Goal: Task Accomplishment & Management: Use online tool/utility

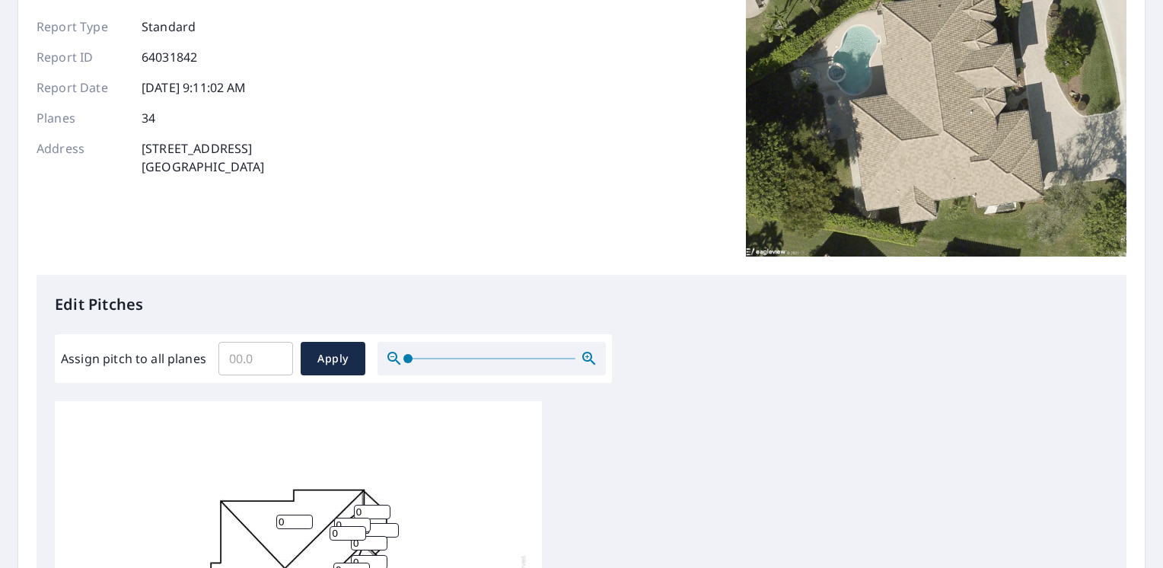
scroll to position [152, 0]
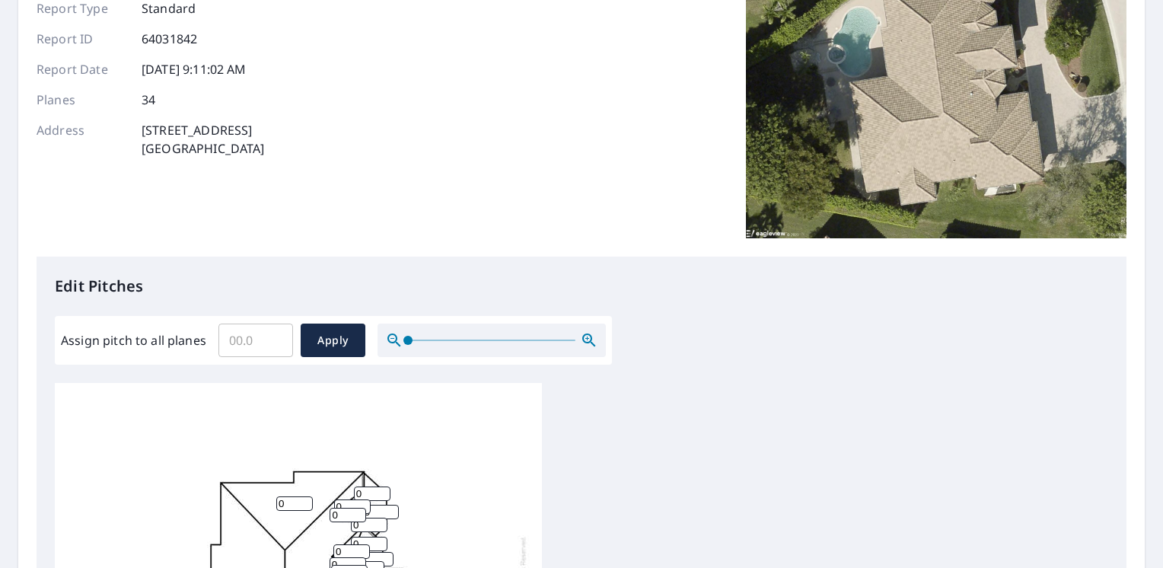
click at [257, 346] on input "Assign pitch to all planes" at bounding box center [256, 340] width 75 height 43
type input "5"
click at [349, 335] on span "Apply" at bounding box center [333, 340] width 40 height 19
type input "5"
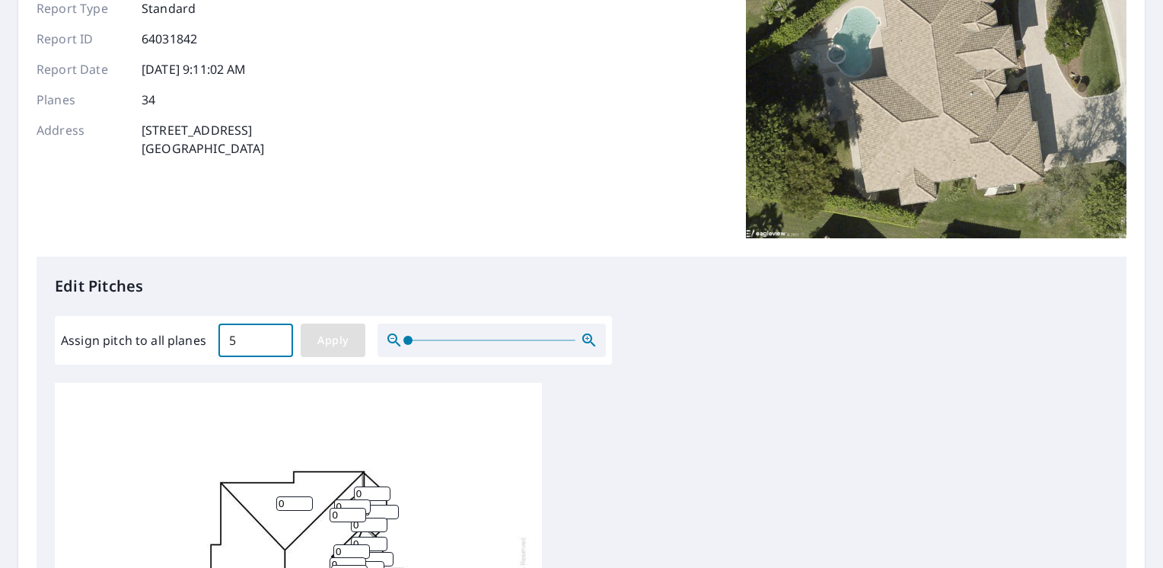
type input "5"
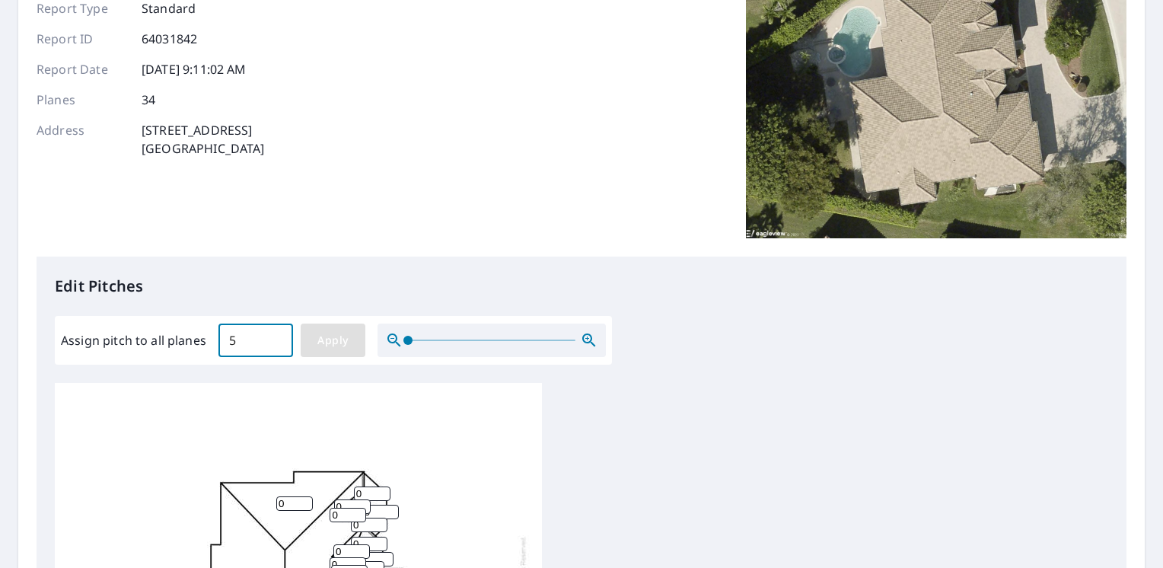
type input "5"
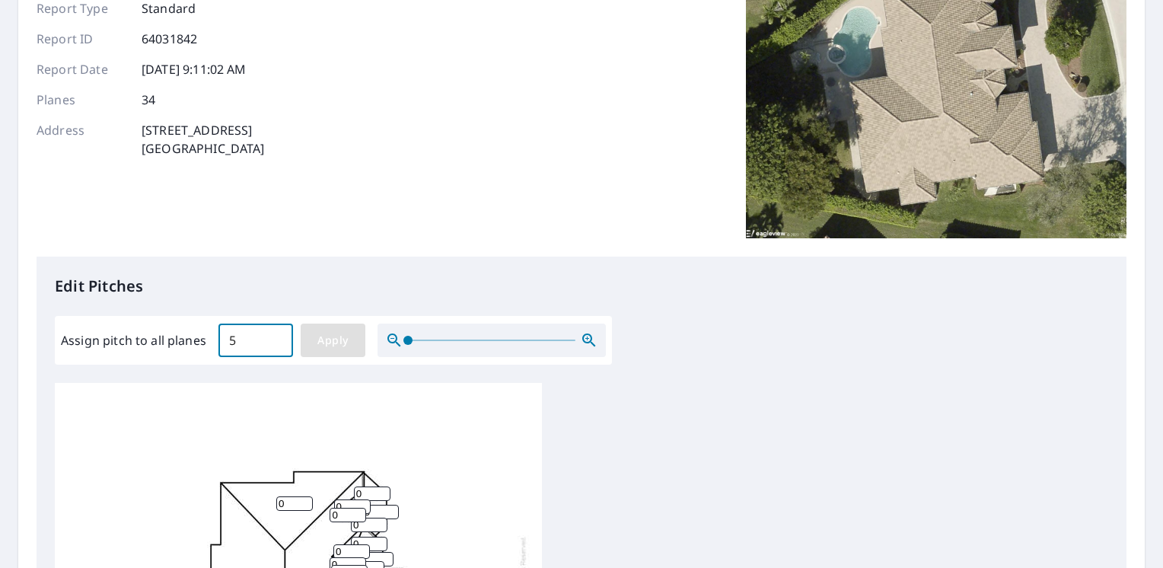
type input "5"
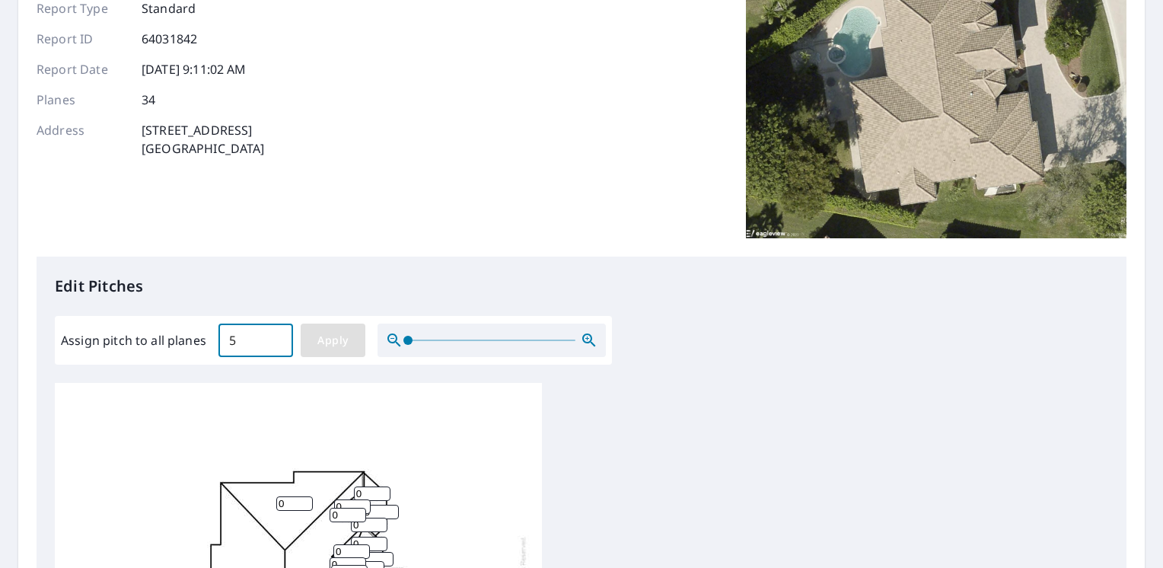
type input "5"
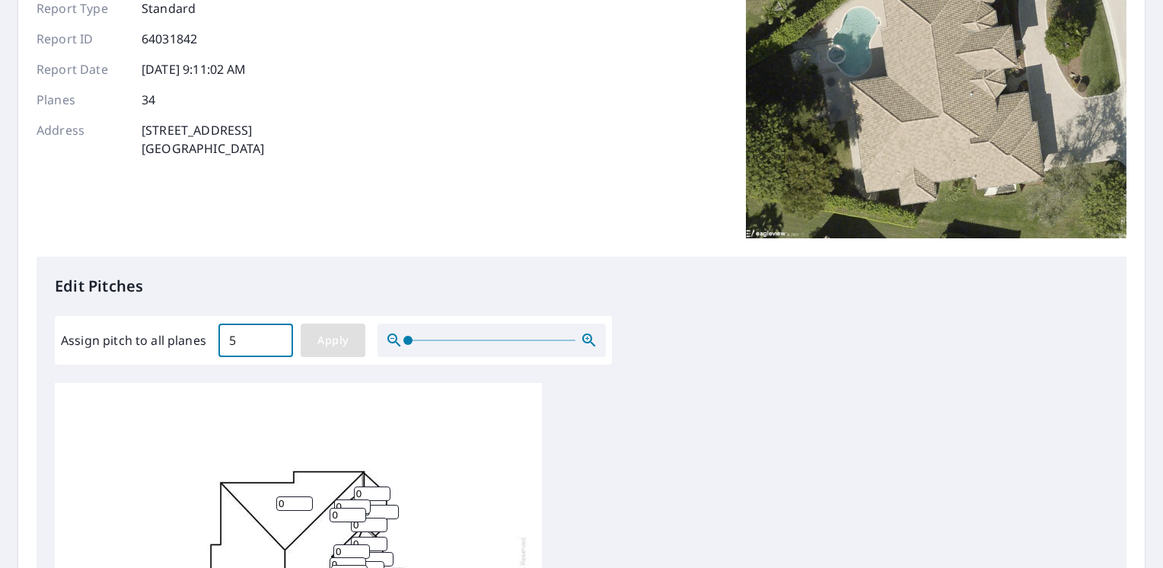
type input "5"
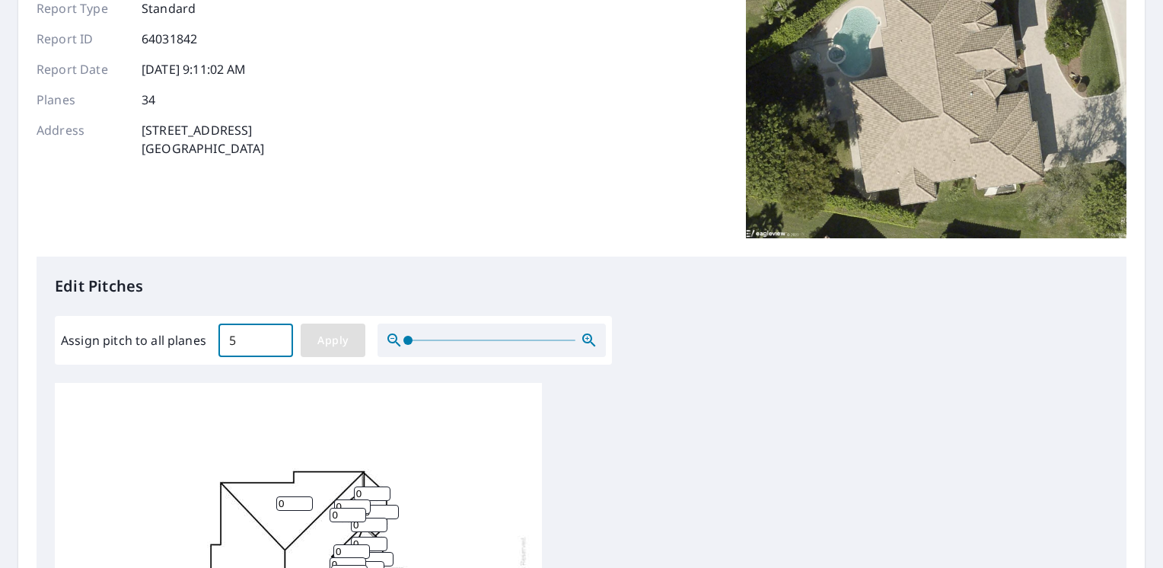
type input "5"
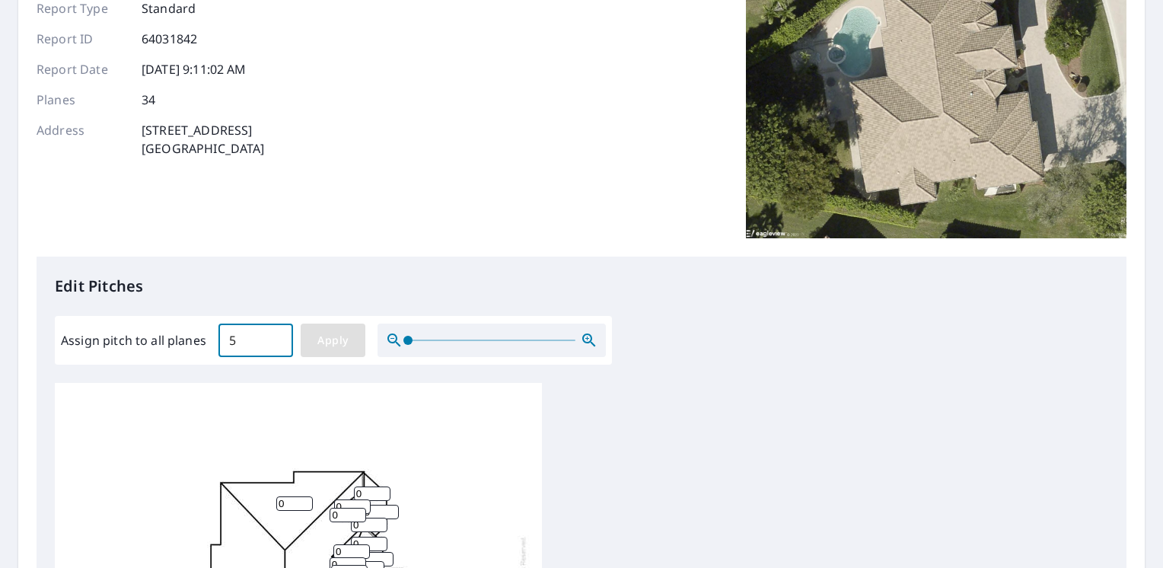
type input "5"
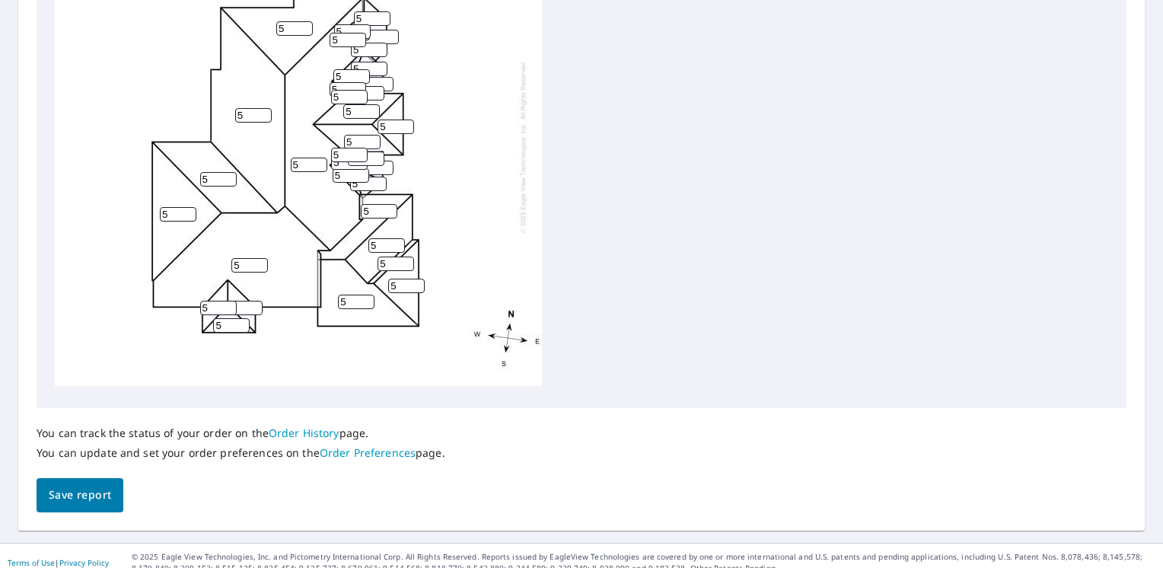
scroll to position [637, 0]
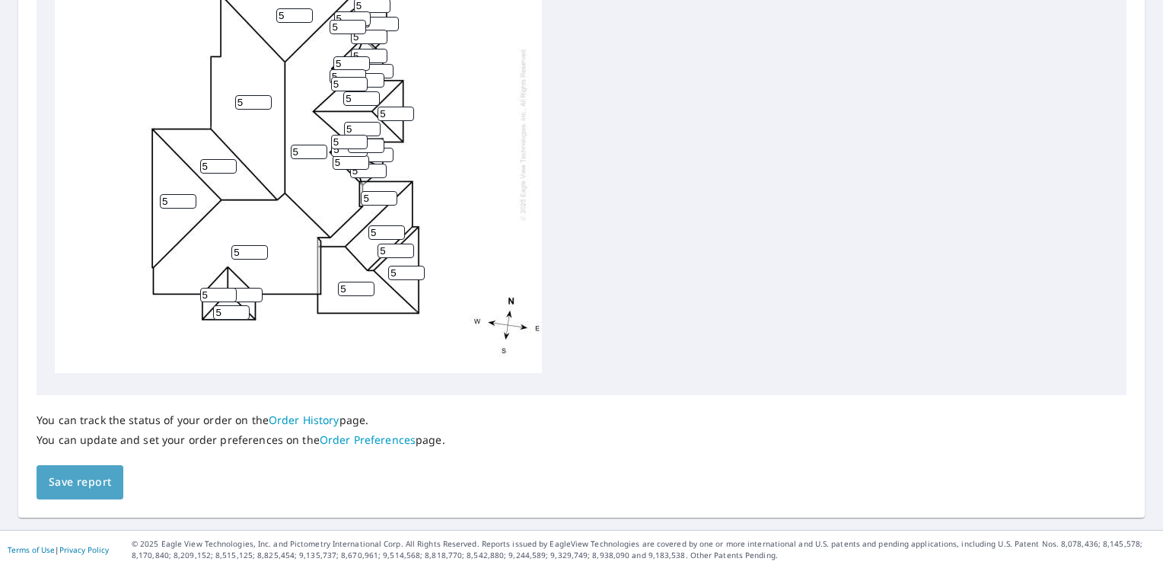
click at [104, 475] on span "Save report" at bounding box center [80, 482] width 62 height 19
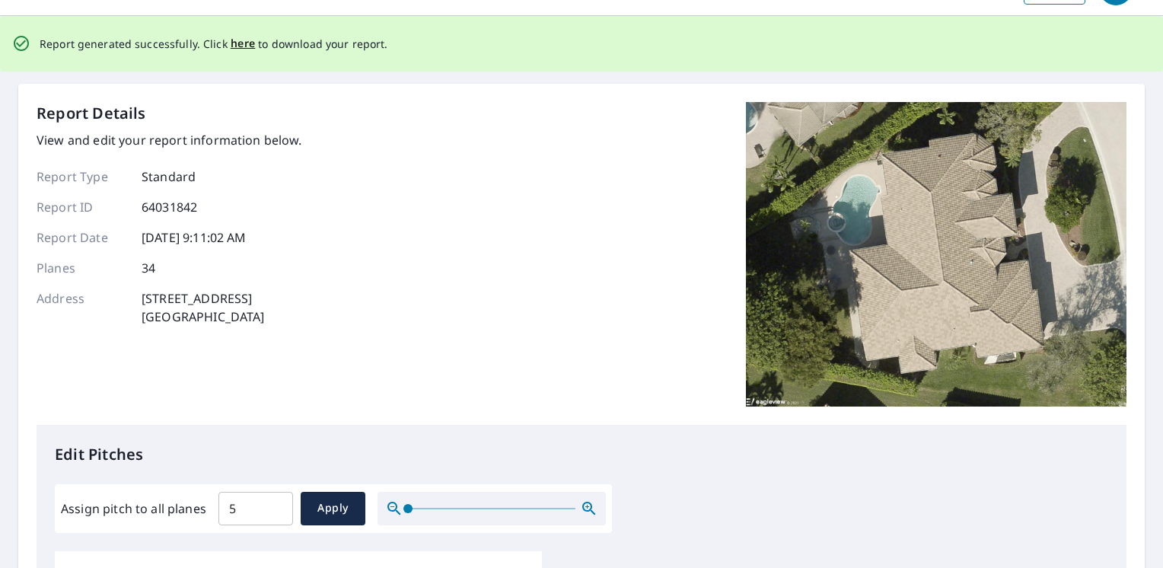
scroll to position [0, 0]
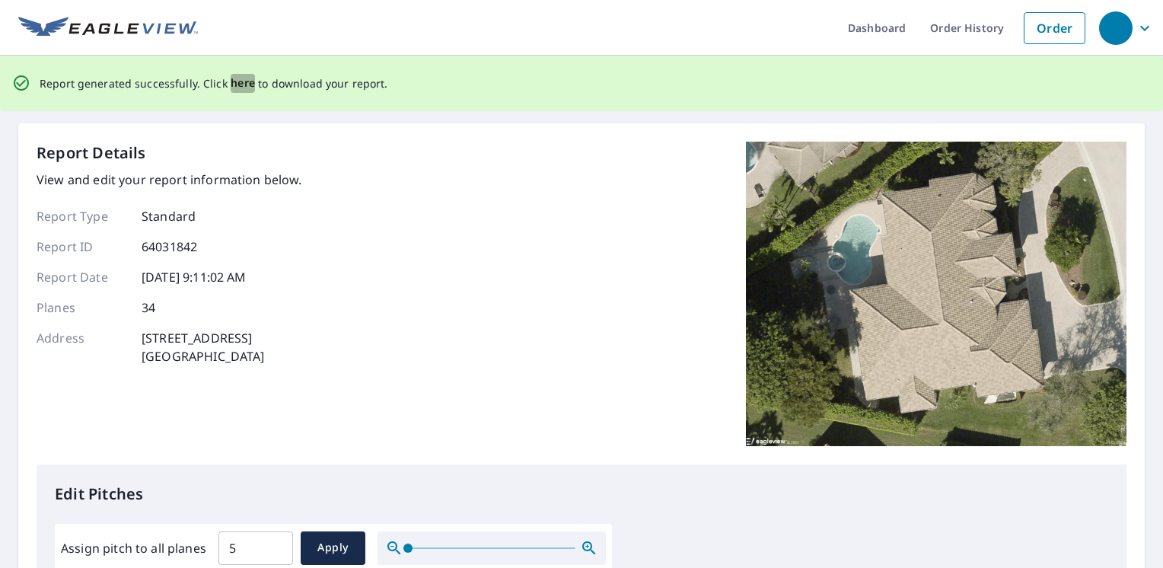
click at [236, 80] on span "here" at bounding box center [243, 83] width 25 height 19
